Goal: Go to known website: Go to known website

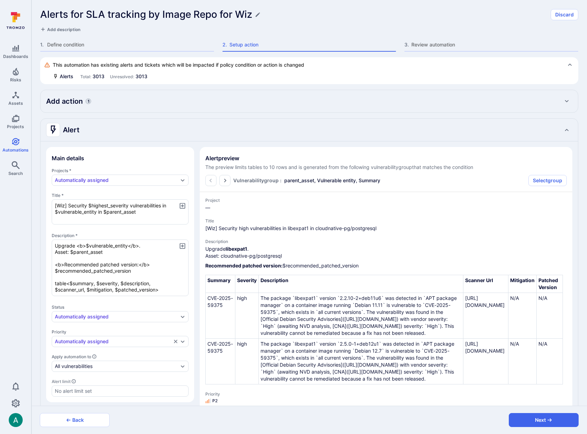
scroll to position [19, 0]
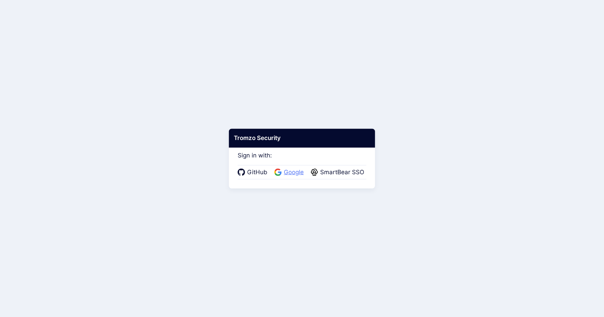
click at [291, 168] on span "Google" at bounding box center [294, 172] width 24 height 9
